Goal: Task Accomplishment & Management: Manage account settings

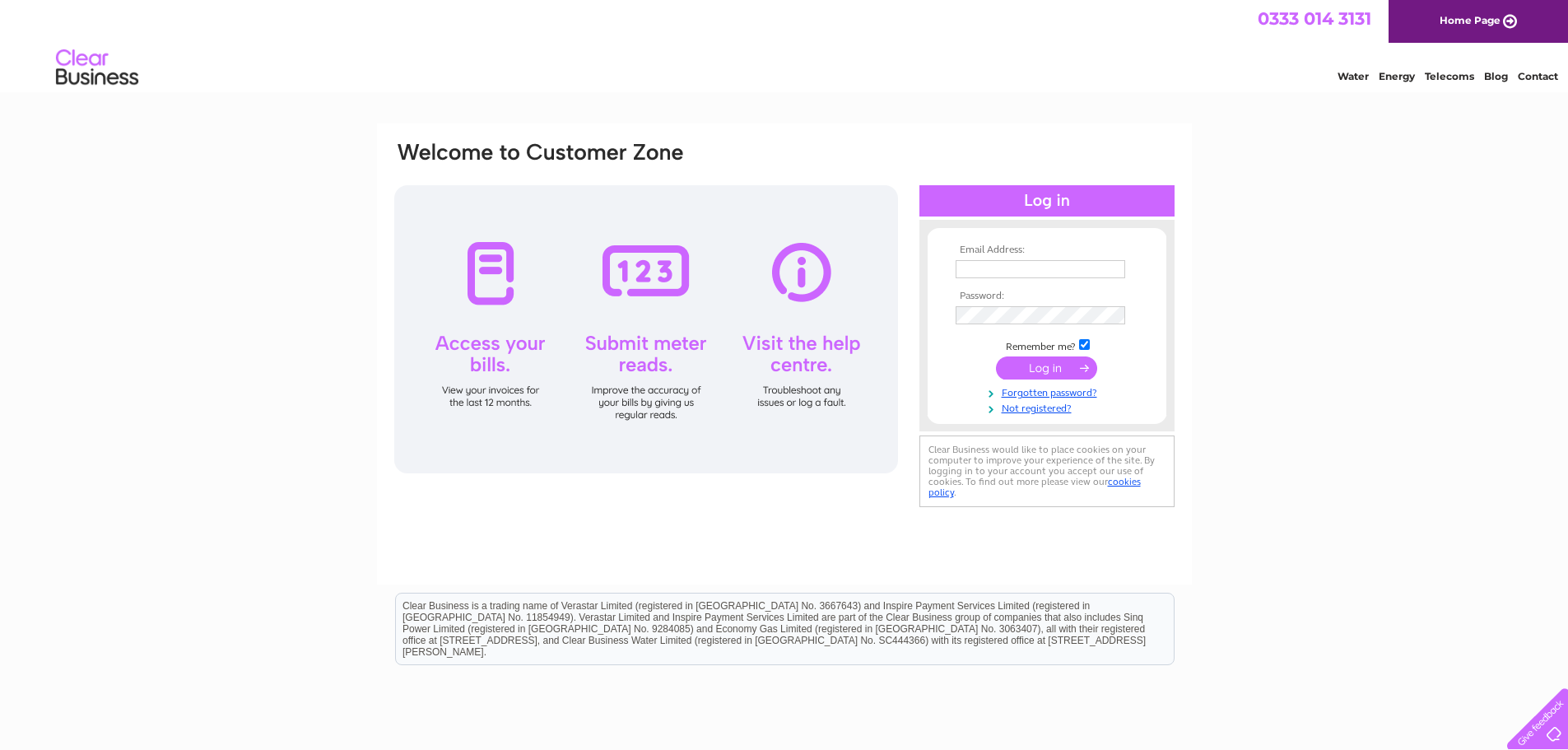
click at [1024, 263] on input "text" at bounding box center [1040, 269] width 169 height 18
type input "info@lavenderblueglasgow.co.uk"
drag, startPoint x: 1041, startPoint y: 368, endPoint x: 1049, endPoint y: 371, distance: 8.5
click at [1041, 370] on input "submit" at bounding box center [1046, 368] width 101 height 23
click at [1070, 367] on input "submit" at bounding box center [1046, 368] width 101 height 23
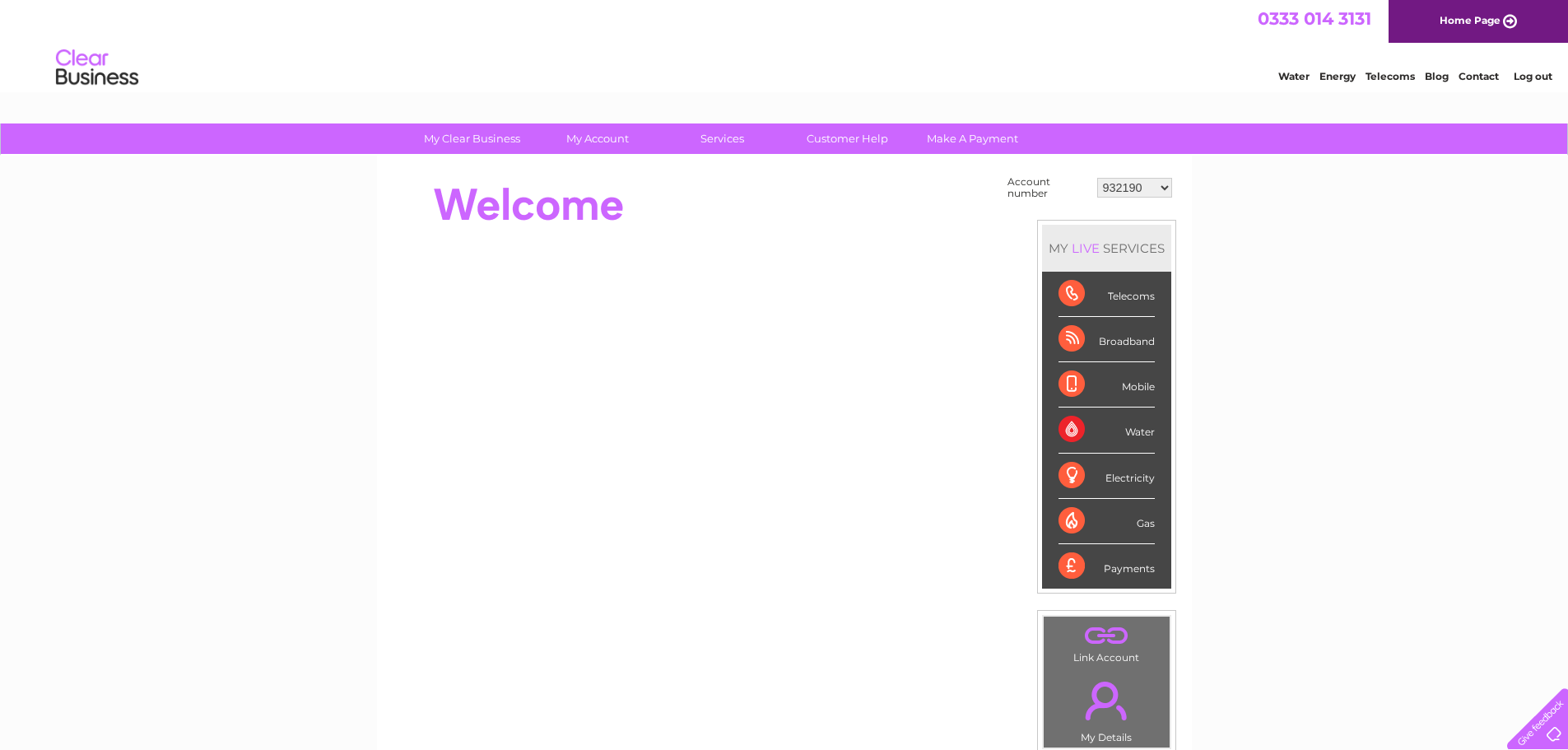
click at [1151, 199] on td "932190 30322204" at bounding box center [1134, 187] width 83 height 31
click at [1149, 192] on select "932190 30322204" at bounding box center [1134, 187] width 75 height 20
select select "30322204"
click at [1097, 178] on select "932190 30322204" at bounding box center [1134, 187] width 75 height 20
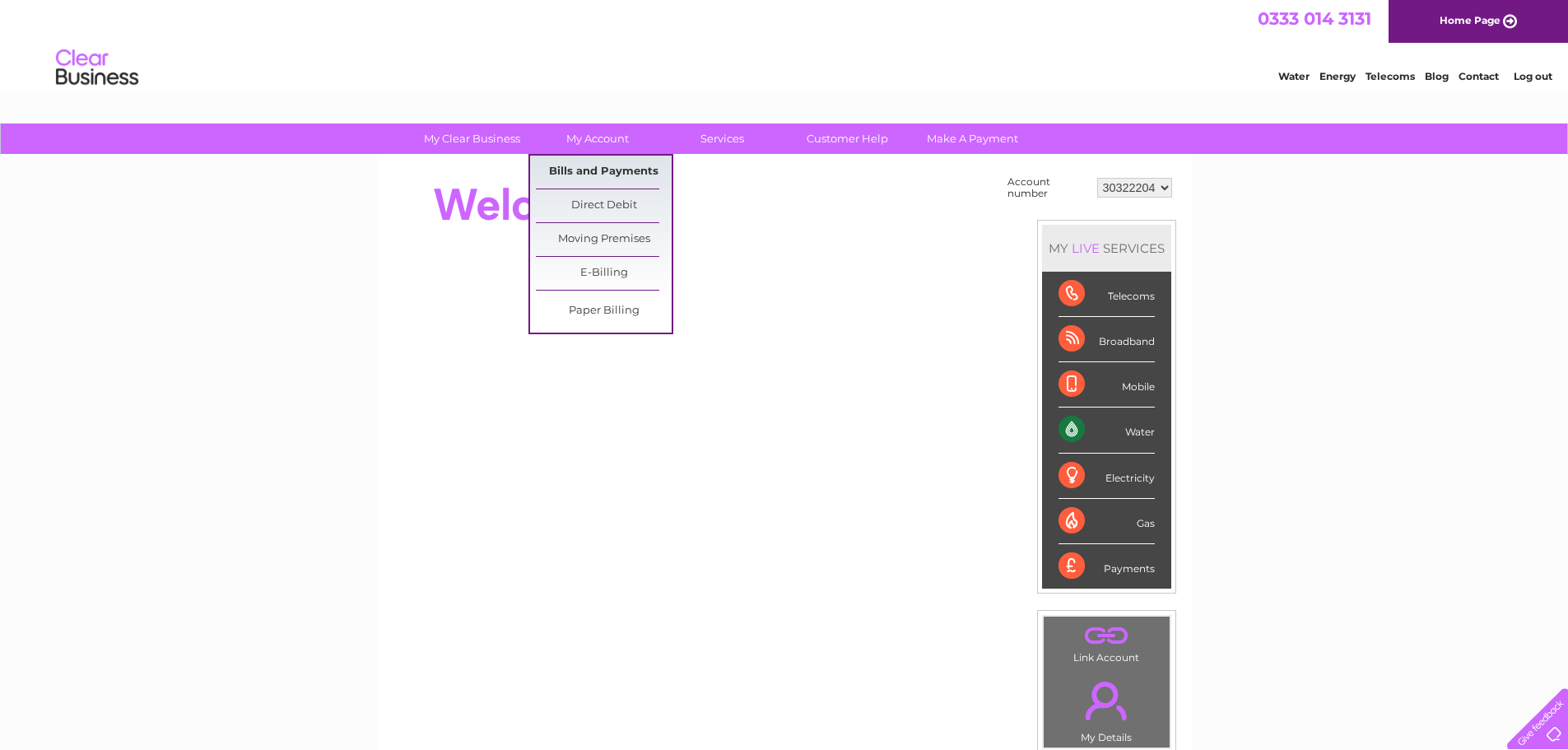
click at [638, 174] on link "Bills and Payments" at bounding box center [604, 172] width 136 height 33
drag, startPoint x: 630, startPoint y: 167, endPoint x: 642, endPoint y: 167, distance: 12.0
click at [630, 166] on link "Bills and Payments" at bounding box center [604, 172] width 136 height 33
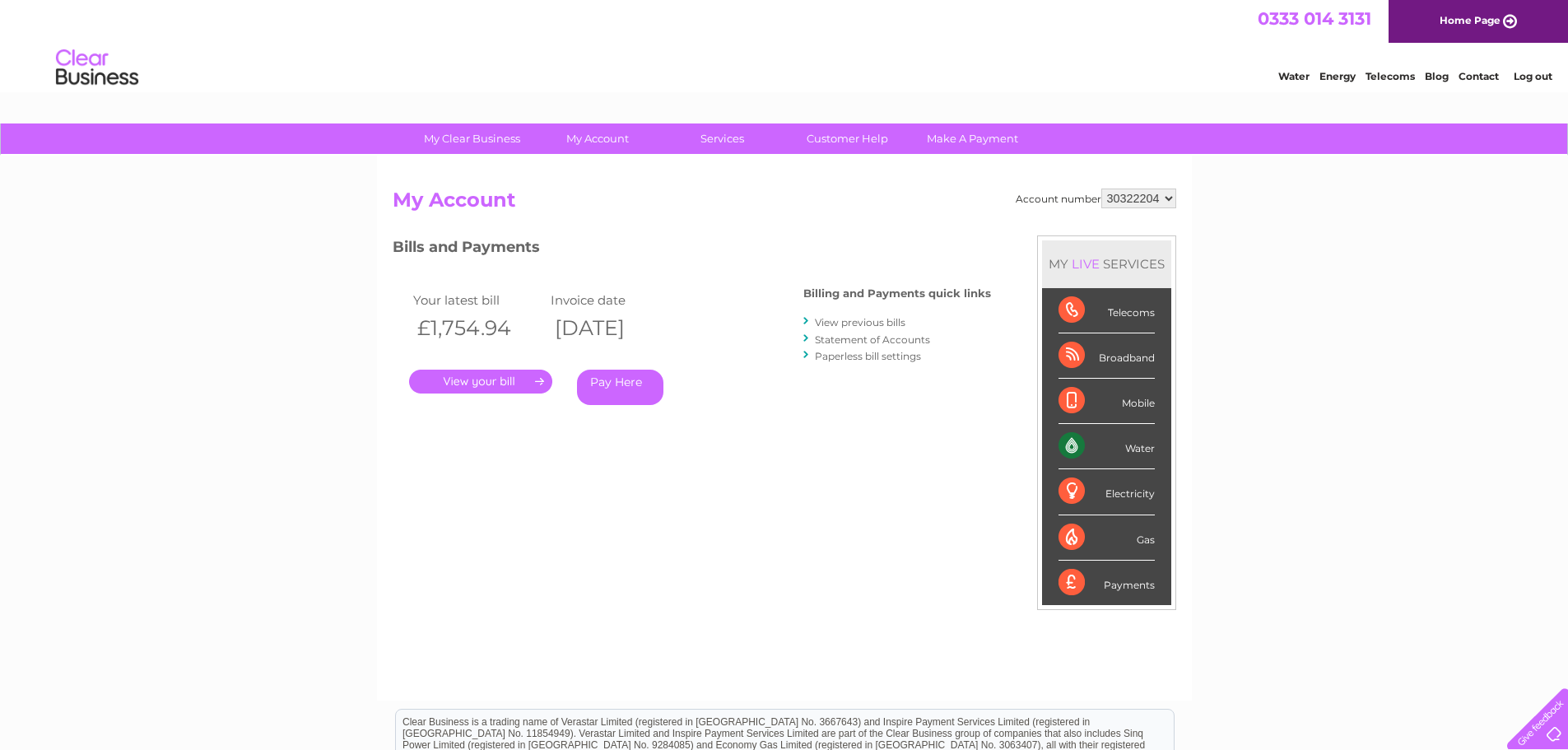
click at [1142, 198] on select "932190 30322204" at bounding box center [1138, 198] width 75 height 20
select select "932190"
click at [1101, 188] on select "932190 30322204" at bounding box center [1138, 198] width 75 height 20
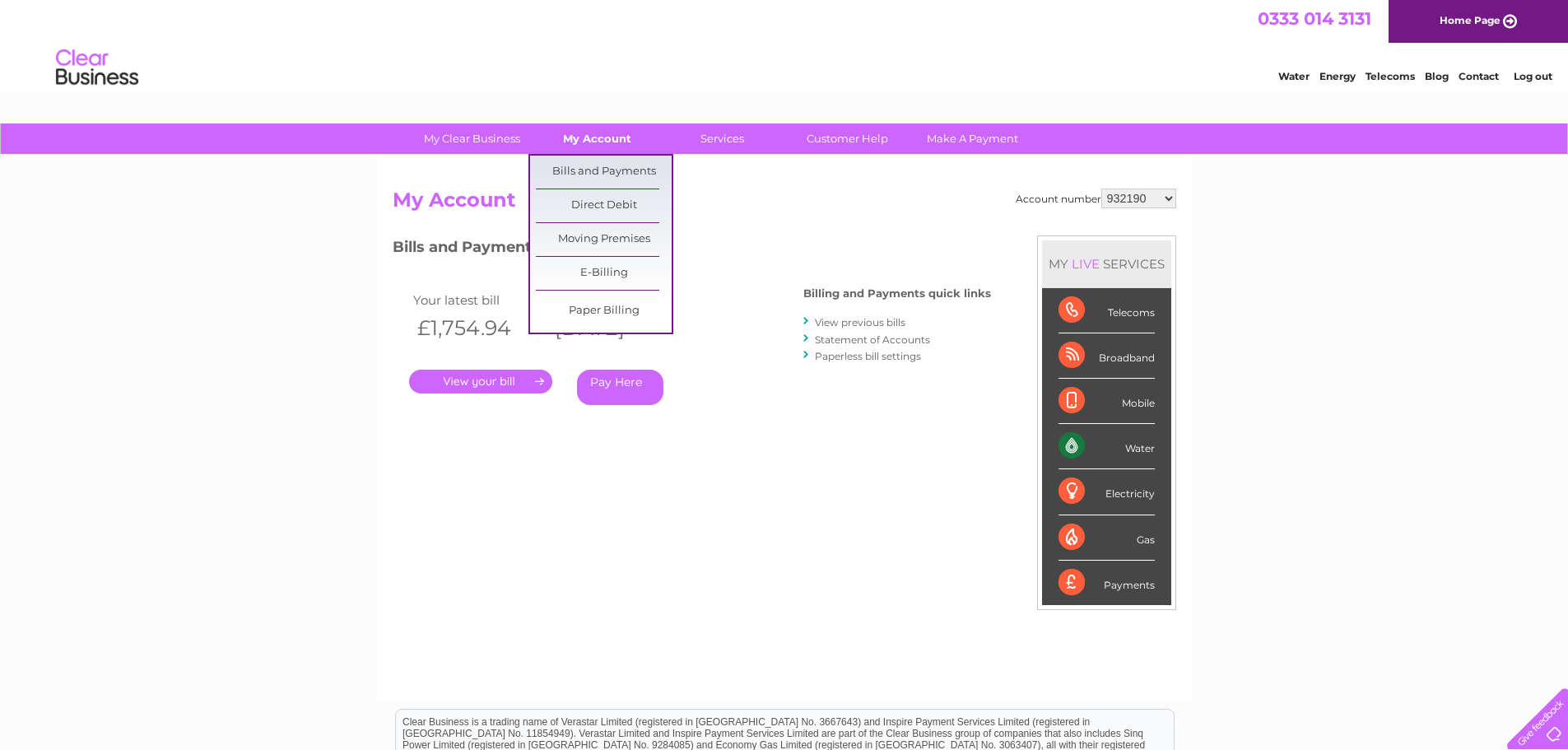
click at [621, 132] on link "My Account" at bounding box center [597, 139] width 136 height 30
click at [644, 168] on link "Bills and Payments" at bounding box center [604, 172] width 136 height 33
click at [650, 172] on link "Bills and Payments" at bounding box center [604, 172] width 136 height 33
click at [597, 163] on link "Bills and Payments" at bounding box center [604, 172] width 136 height 33
click at [636, 161] on link "Bills and Payments" at bounding box center [604, 172] width 136 height 33
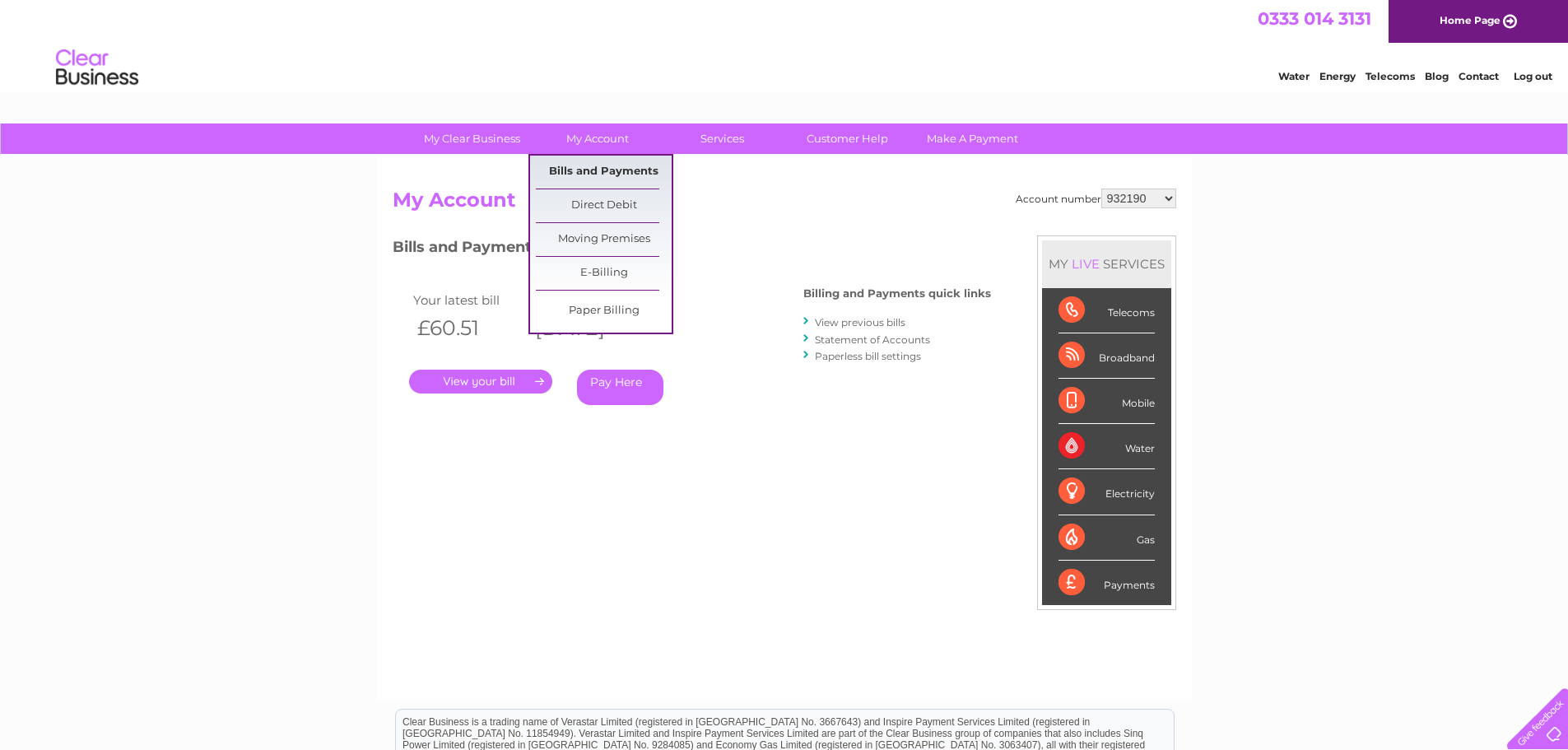
click at [616, 167] on link "Bills and Payments" at bounding box center [604, 172] width 136 height 33
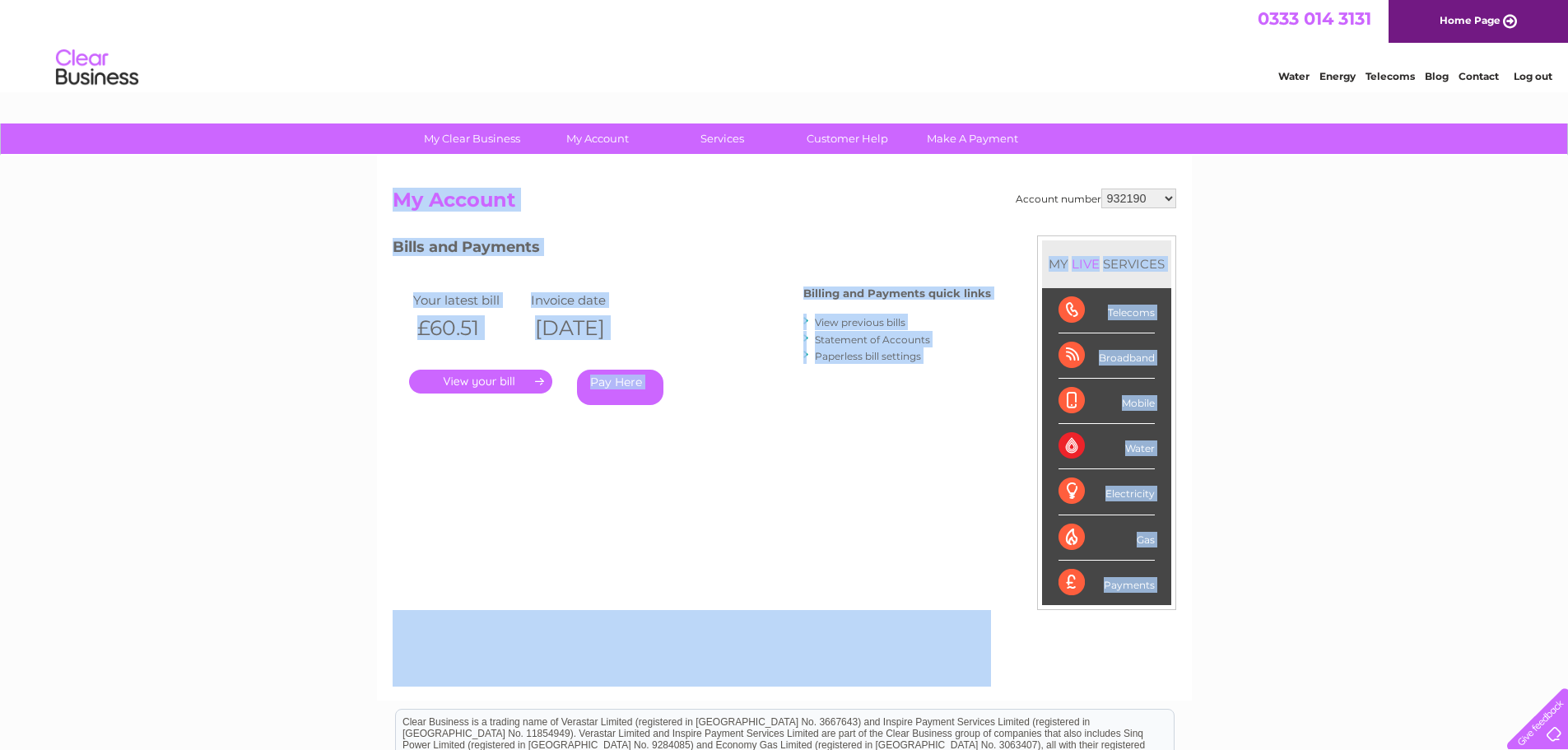
drag, startPoint x: 351, startPoint y: 179, endPoint x: 968, endPoint y: 554, distance: 722.0
click at [968, 542] on div "My Clear Business Login Details My Details My Preferences Link Account My Accou…" at bounding box center [784, 553] width 1568 height 859
click at [920, 485] on div "Account number 932190 30322204 My Account MY LIVE SERVICES Telecoms Broadband M…" at bounding box center [784, 436] width 784 height 496
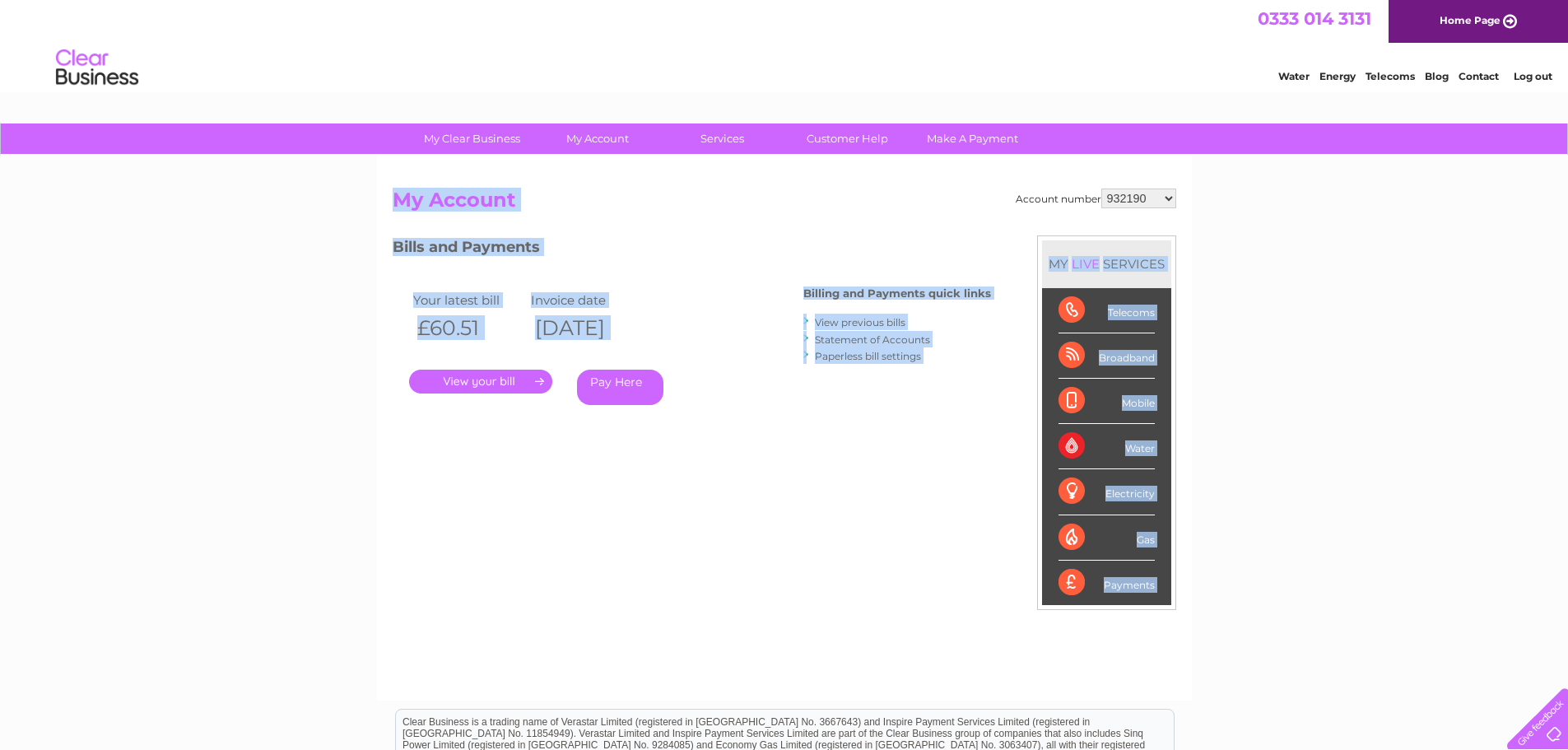
drag, startPoint x: 829, startPoint y: 419, endPoint x: 370, endPoint y: 193, distance: 511.6
click at [366, 193] on div "My Clear Business Login Details My Details My Preferences Link Account My Accou…" at bounding box center [784, 553] width 1568 height 859
click at [482, 267] on div "Bills and Payments Billing and Payments quick links View previous bills Stateme…" at bounding box center [691, 332] width 598 height 194
click at [425, 208] on h2 "My Account" at bounding box center [784, 203] width 784 height 31
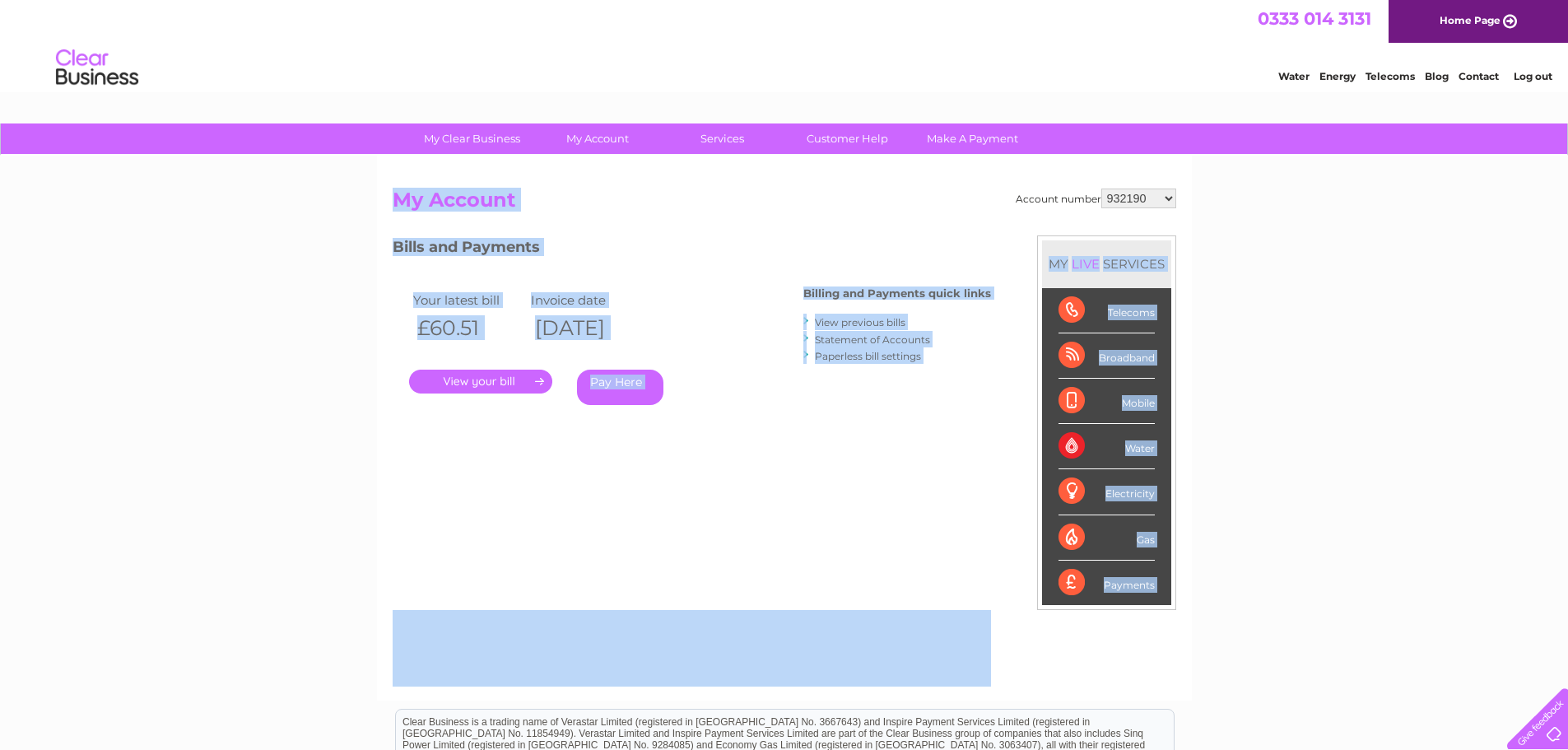
drag, startPoint x: 398, startPoint y: 188, endPoint x: 1253, endPoint y: 618, distance: 957.0
click at [1253, 618] on div "My Clear Business Login Details My Details My Preferences Link Account My Accou…" at bounding box center [784, 553] width 1568 height 859
click at [728, 454] on div "Account number 932190 30322204 My Account MY LIVE SERVICES Telecoms Broadband M…" at bounding box center [784, 436] width 784 height 496
click at [724, 367] on div ". Pay Here" at bounding box center [574, 358] width 329 height 25
drag, startPoint x: 407, startPoint y: 883, endPoint x: 1295, endPoint y: 706, distance: 905.5
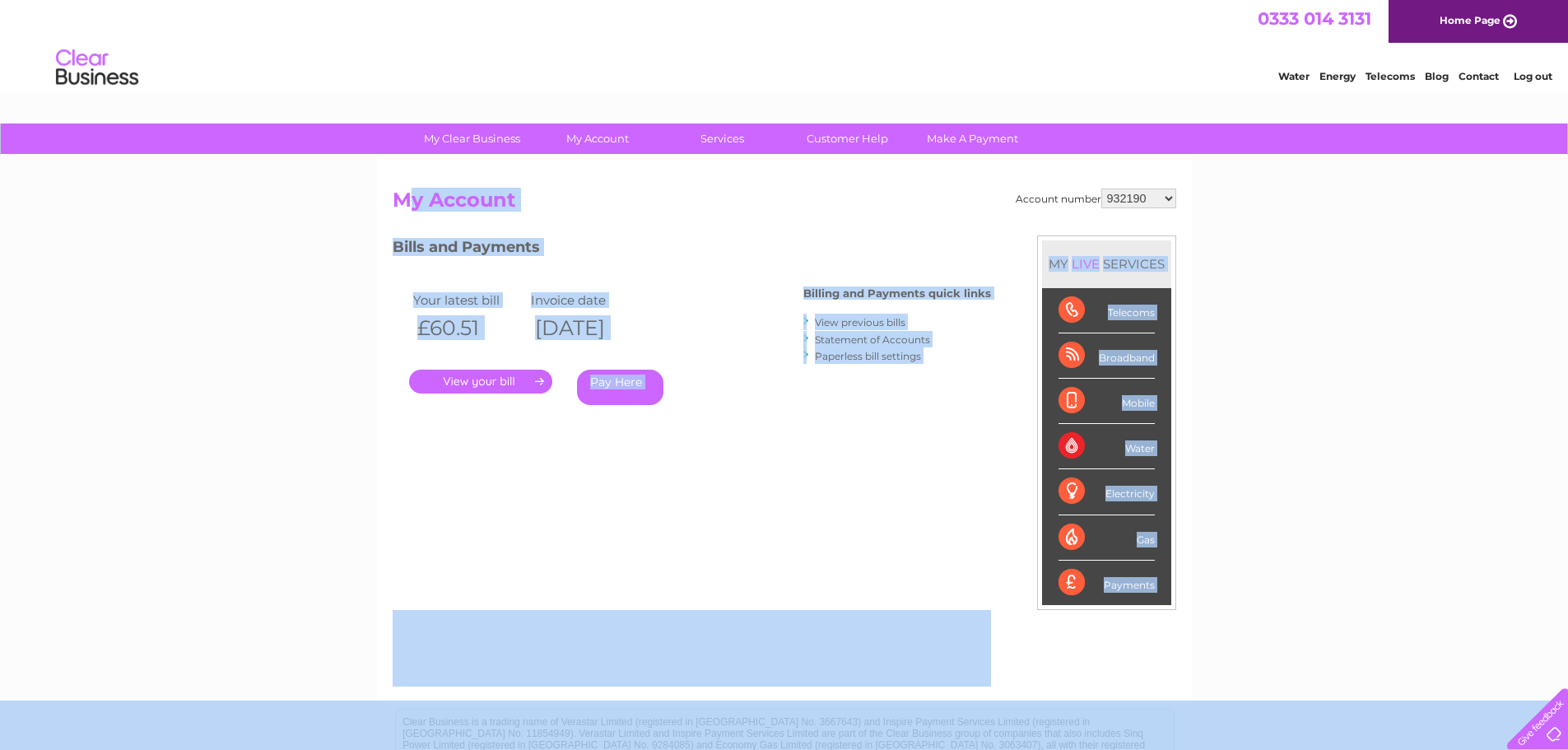
click at [690, 371] on div "Pay Here" at bounding box center [657, 387] width 162 height 35
click at [1155, 197] on select "932190 30322204" at bounding box center [1138, 198] width 75 height 20
select select "30322204"
click at [1101, 188] on select "932190 30322204" at bounding box center [1138, 198] width 75 height 20
click at [739, 194] on h2 "My Account" at bounding box center [784, 203] width 784 height 31
